Goal: Information Seeking & Learning: Learn about a topic

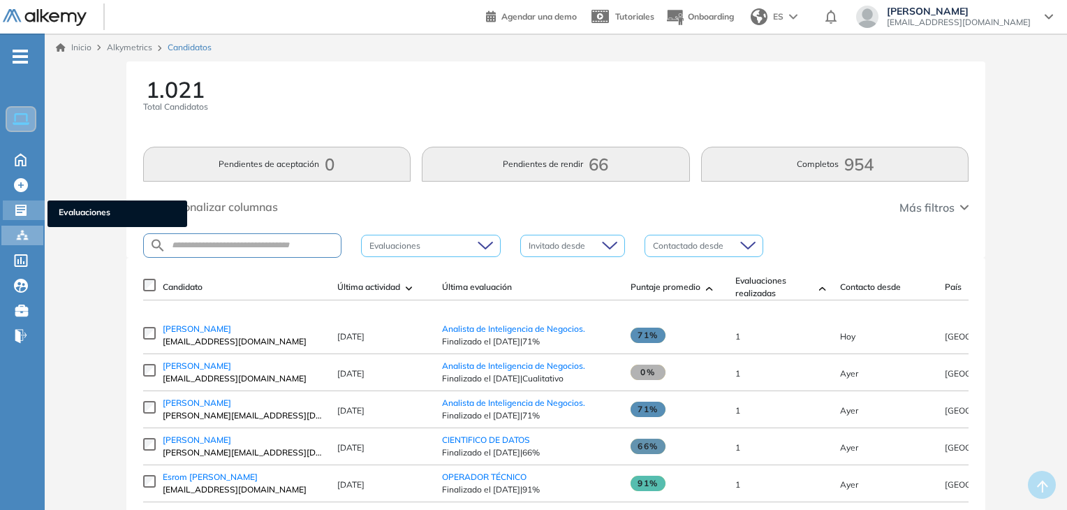
click at [11, 205] on div "Evaluaciones Evaluaciones" at bounding box center [24, 210] width 42 height 20
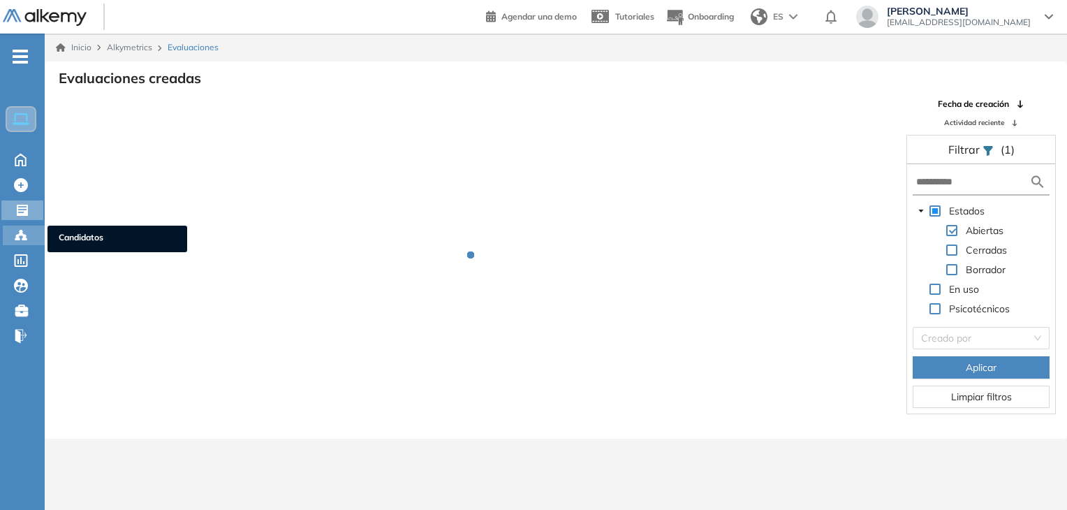
click at [28, 233] on div at bounding box center [22, 234] width 17 height 17
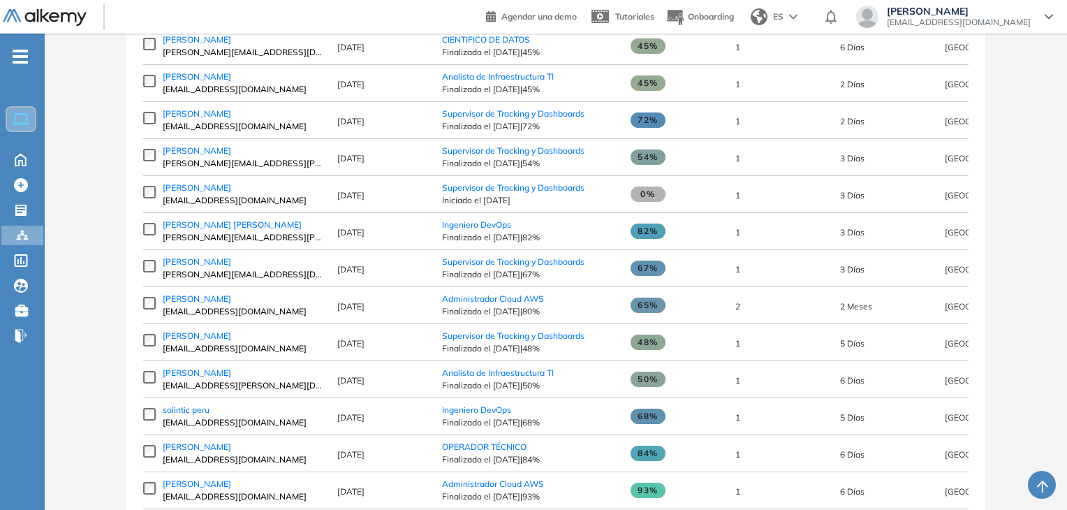
scroll to position [1019, 0]
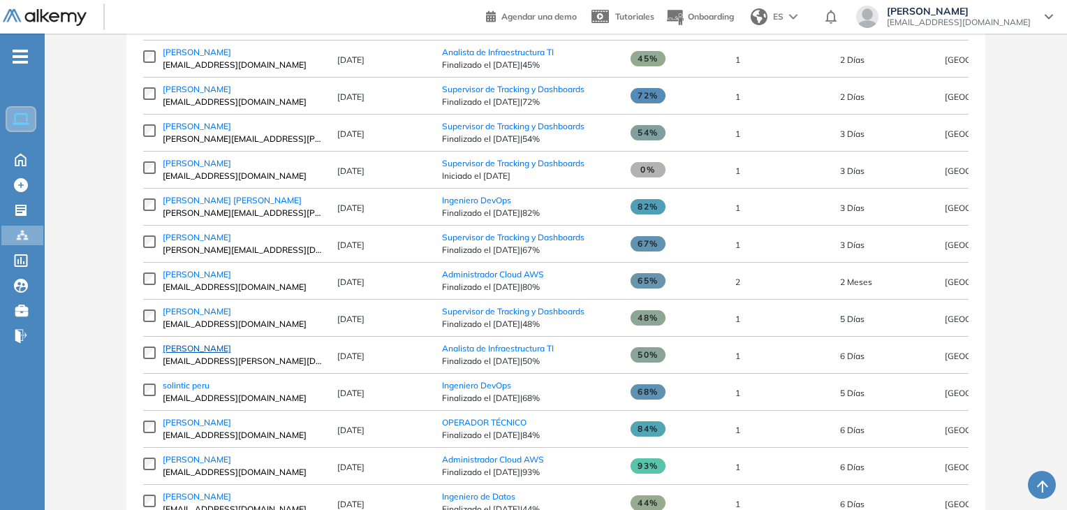
click at [206, 348] on span "[PERSON_NAME]" at bounding box center [197, 348] width 68 height 10
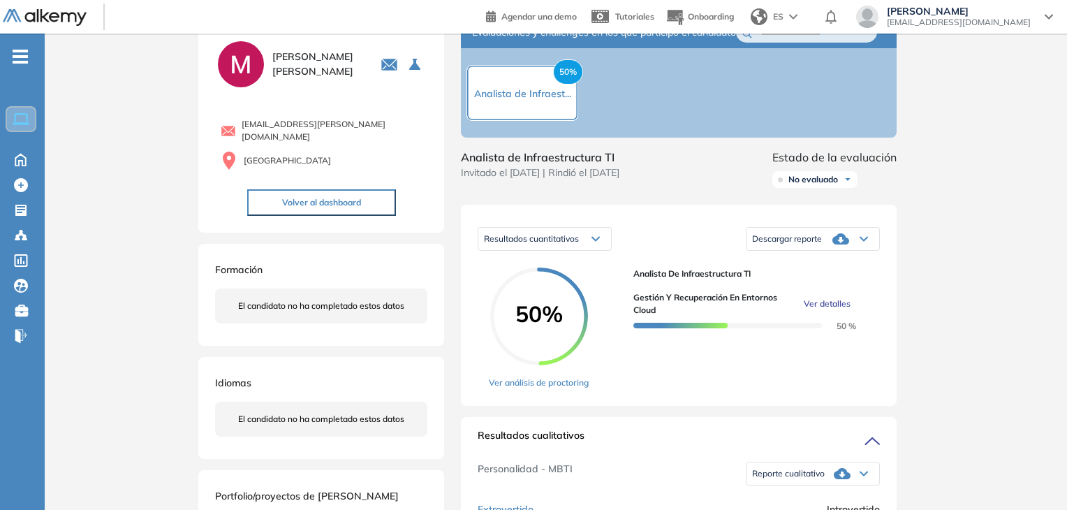
scroll to position [70, 0]
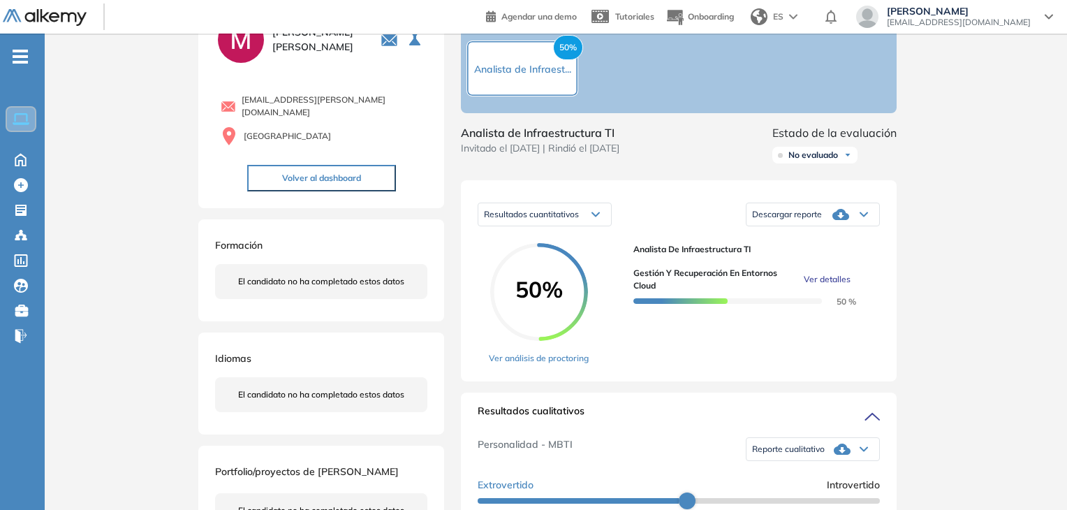
click at [813, 286] on span "Ver detalles" at bounding box center [827, 279] width 47 height 13
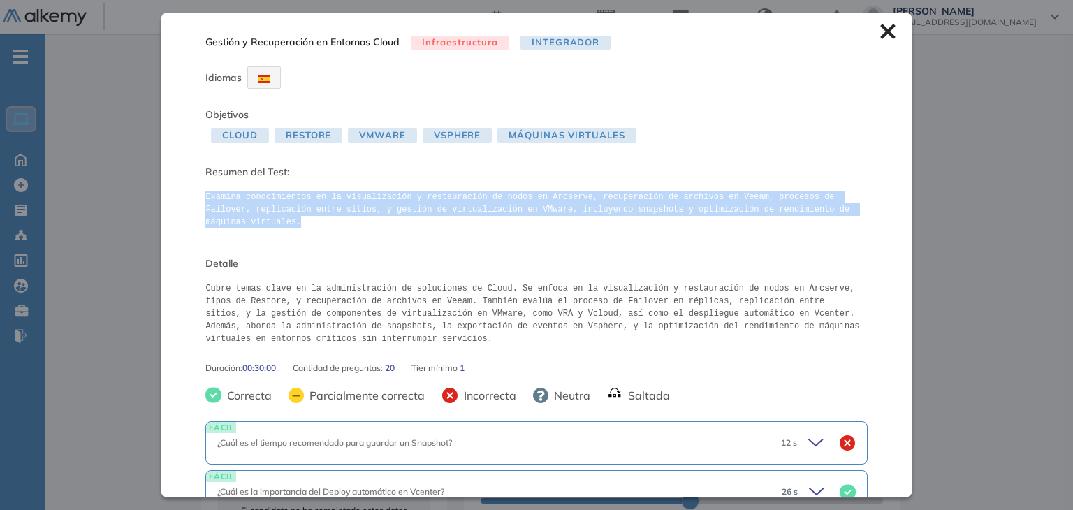
drag, startPoint x: 205, startPoint y: 196, endPoint x: 803, endPoint y: 216, distance: 598.0
click at [855, 207] on pre "Examina conocimientos en la visualización y restauración de nodos en Arcserve, …" at bounding box center [535, 210] width 661 height 38
copy pre "Examina conocimientos en la visualización y restauración de nodos en Arcserve, …"
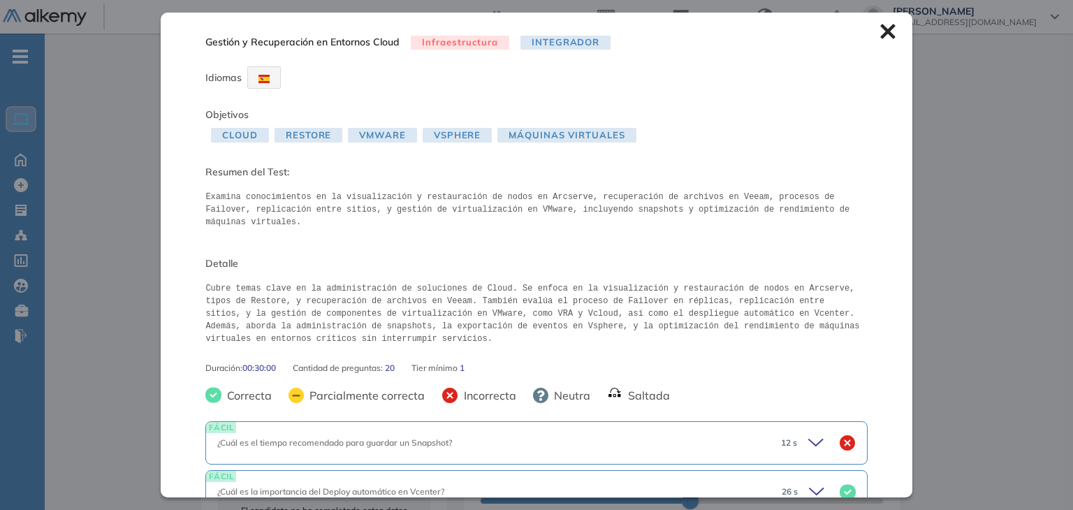
click at [881, 34] on icon at bounding box center [887, 31] width 15 height 15
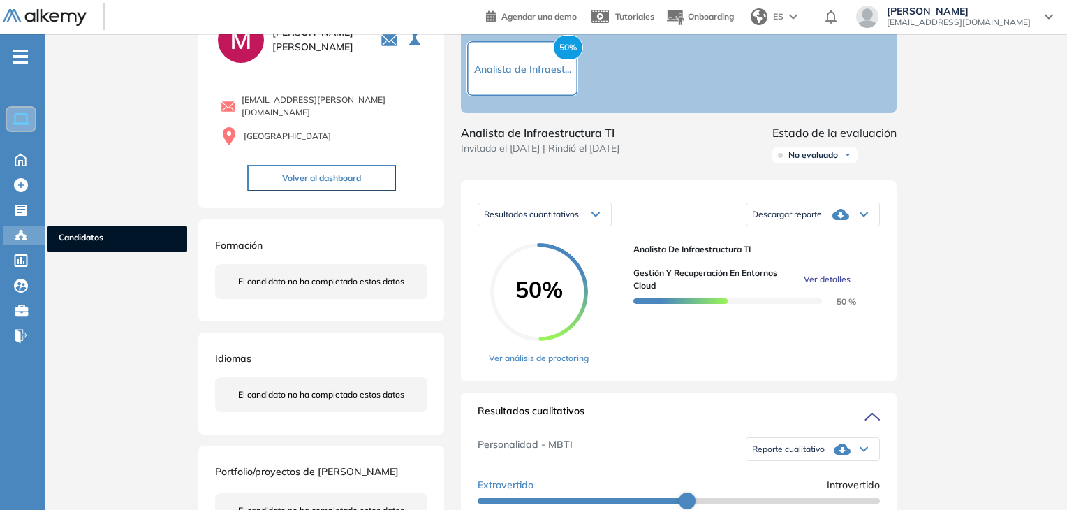
click at [26, 240] on icon at bounding box center [21, 235] width 14 height 14
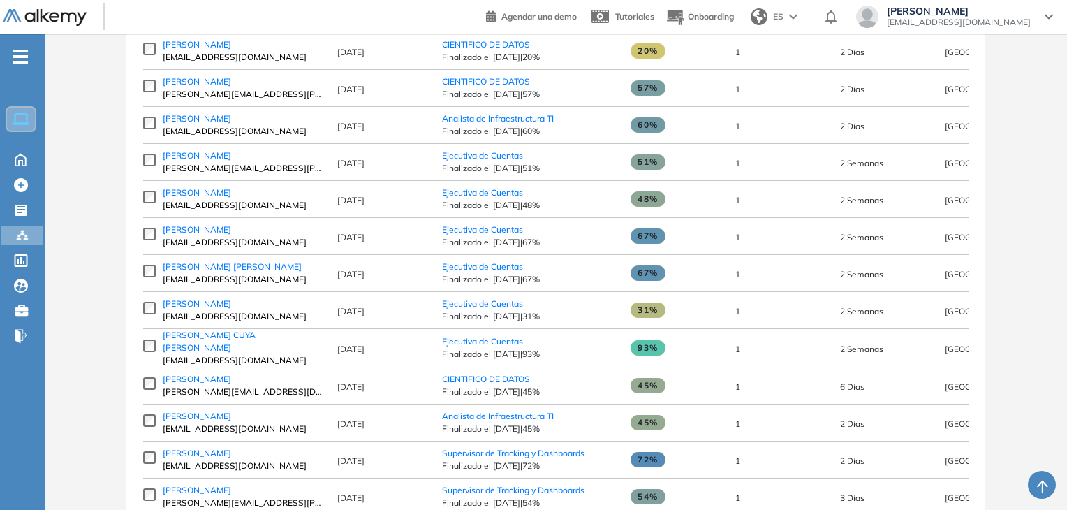
scroll to position [670, 0]
